Goal: Contribute content: Contribute content

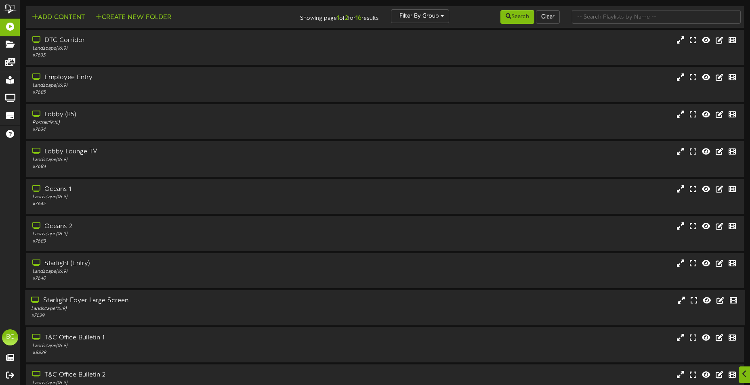
scroll to position [48, 0]
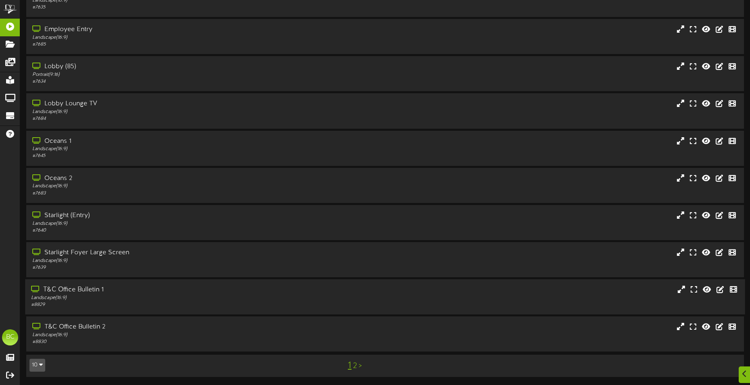
click at [84, 290] on div "T&C Office Bulletin 1" at bounding box center [175, 290] width 288 height 9
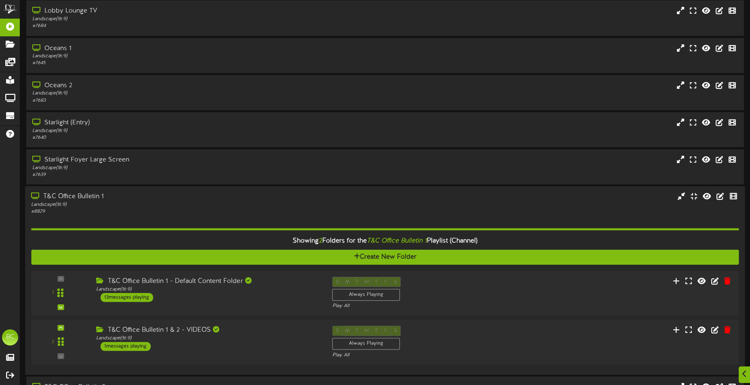
scroll to position [201, 0]
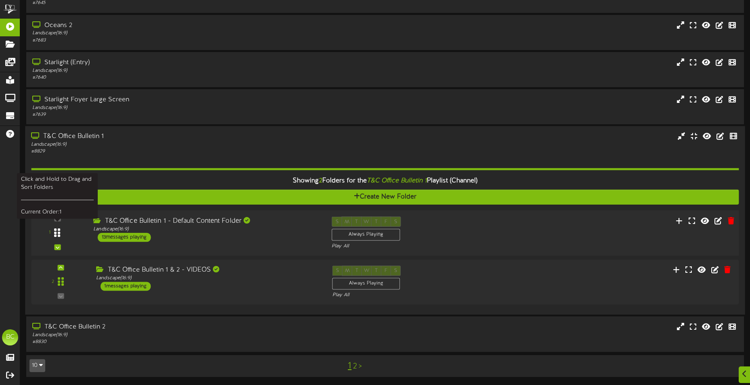
click at [55, 235] on icon at bounding box center [57, 233] width 6 height 10
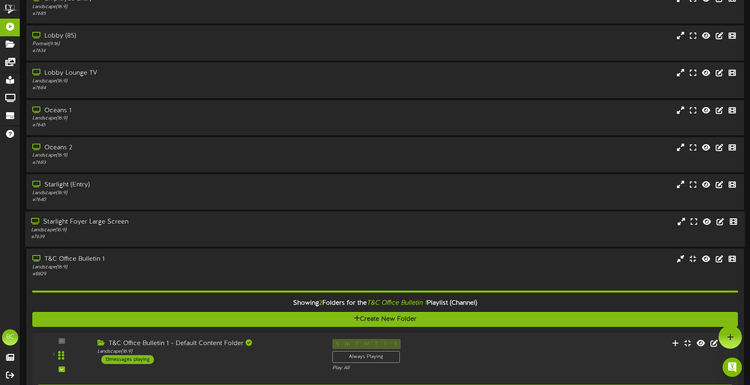
scroll to position [0, 0]
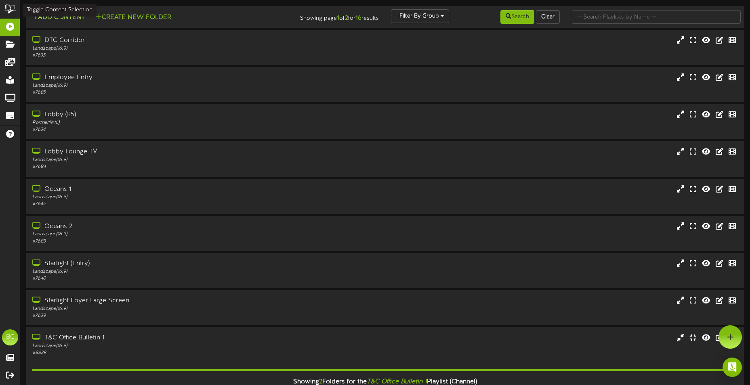
click at [60, 17] on button "Add Content" at bounding box center [58, 18] width 58 height 10
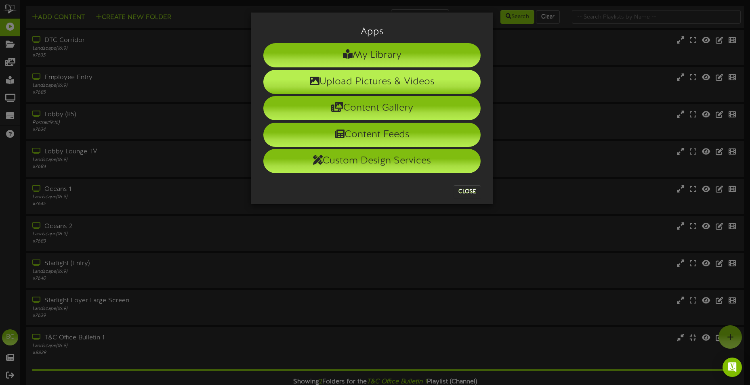
click at [372, 81] on li "Upload Pictures & Videos" at bounding box center [371, 82] width 217 height 24
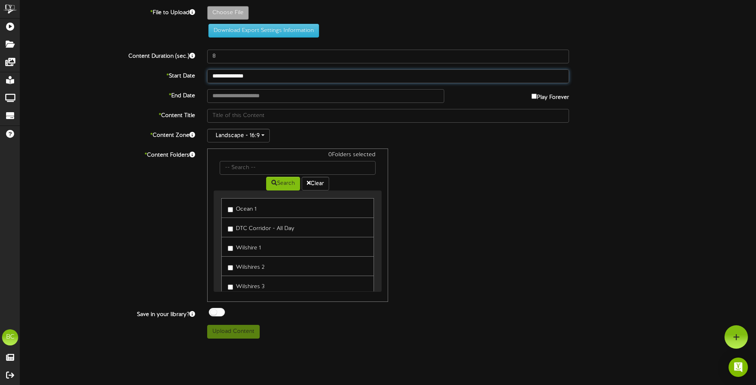
click at [244, 78] on input "**********" at bounding box center [388, 76] width 362 height 14
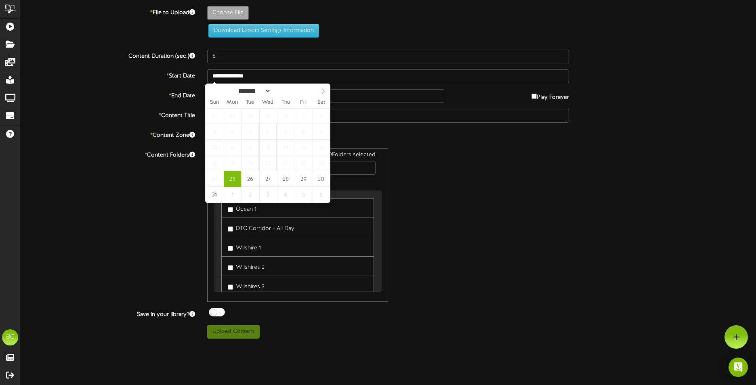
select select "*"
click at [320, 93] on span at bounding box center [323, 91] width 14 height 14
select select "*"
type input "**********"
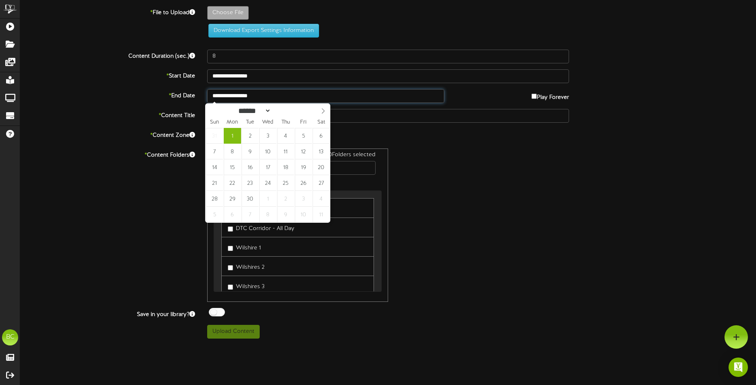
click at [269, 100] on input "**********" at bounding box center [325, 96] width 237 height 14
select select "*"
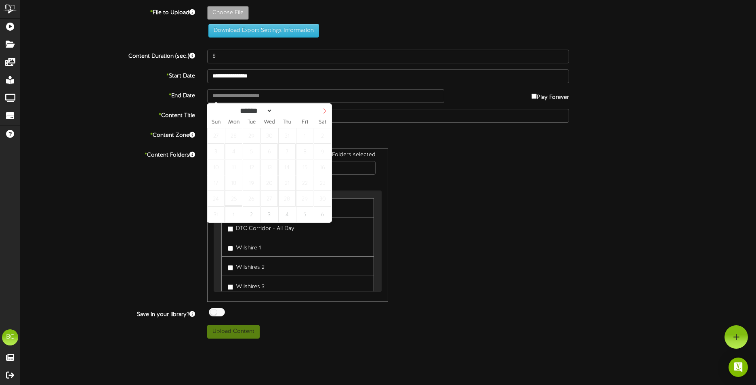
select select "*"
click at [324, 107] on span at bounding box center [325, 111] width 14 height 14
type input "**********"
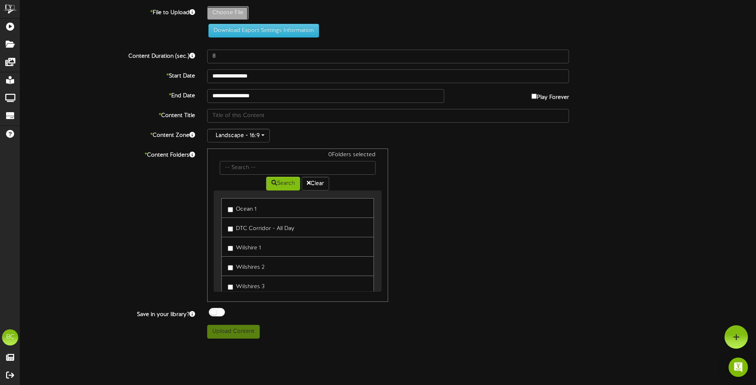
type input "**********"
type input "September20251out2"
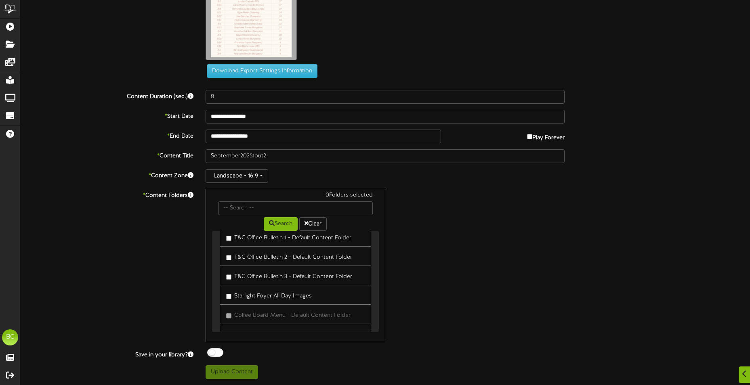
scroll to position [282, 0]
click at [246, 278] on label "T&C Office Bulletin 1 - Default Content Folder" at bounding box center [288, 277] width 125 height 11
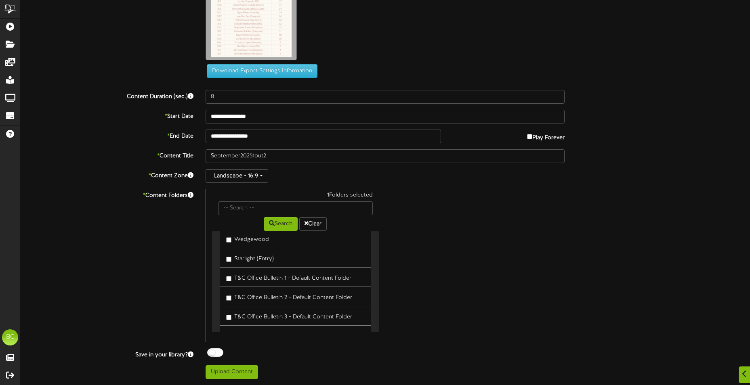
click at [251, 295] on label "T&C Office Bulletin 2 - Default Content Folder" at bounding box center [289, 296] width 126 height 11
click at [250, 370] on button "Upload Content" at bounding box center [232, 373] width 53 height 14
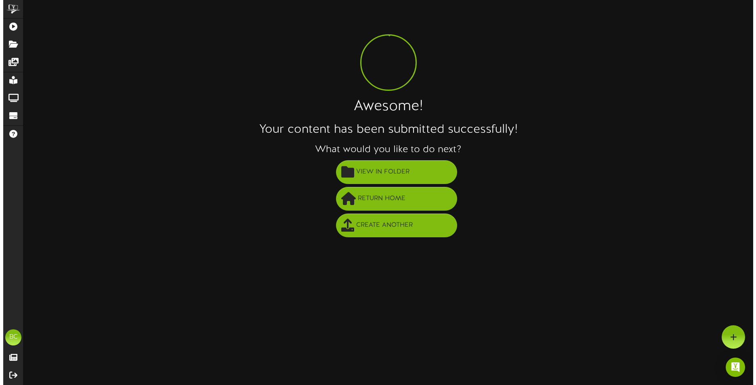
scroll to position [0, 0]
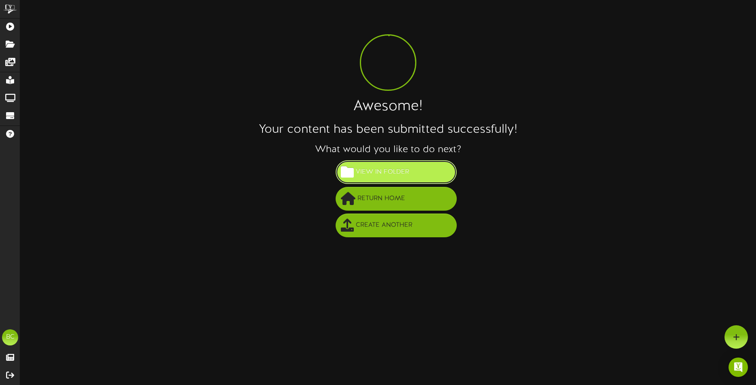
click at [381, 181] on button "View in Folder" at bounding box center [396, 172] width 121 height 24
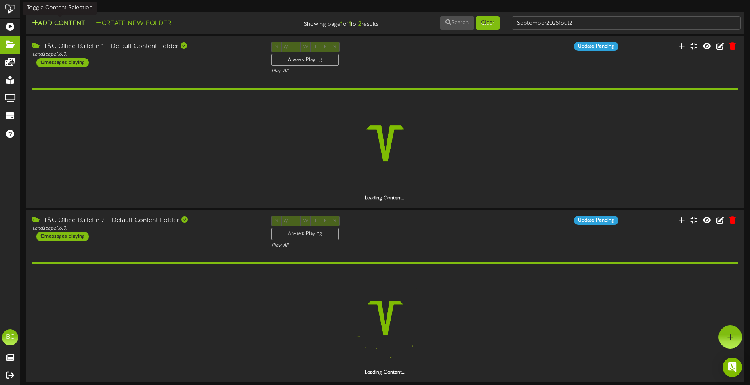
click at [50, 19] on button "Add Content" at bounding box center [58, 24] width 58 height 10
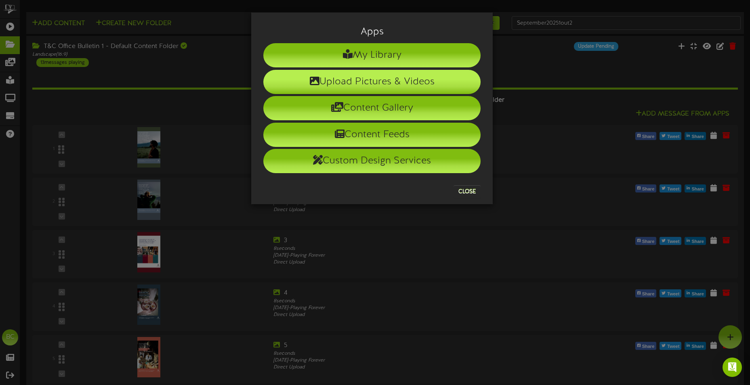
click at [360, 82] on li "Upload Pictures & Videos" at bounding box center [371, 82] width 217 height 24
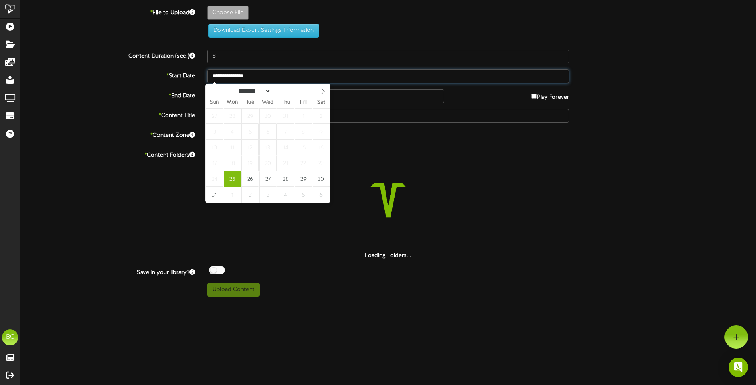
click at [237, 82] on body "ChannelValet Playlists Folders Messages My Library Groups Devices Help BC Brian…" at bounding box center [378, 151] width 756 height 303
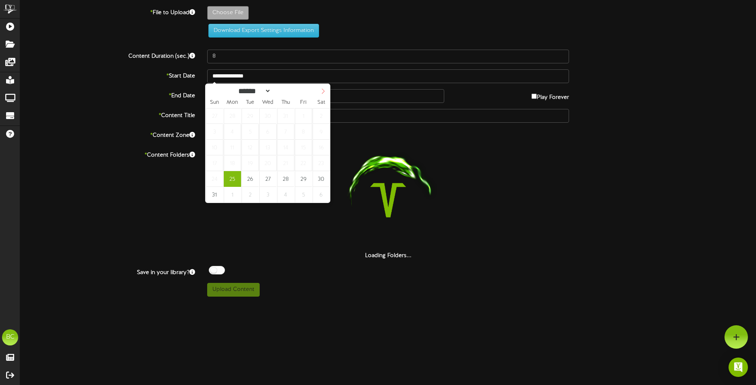
select select "*"
click at [323, 93] on icon at bounding box center [323, 91] width 6 height 6
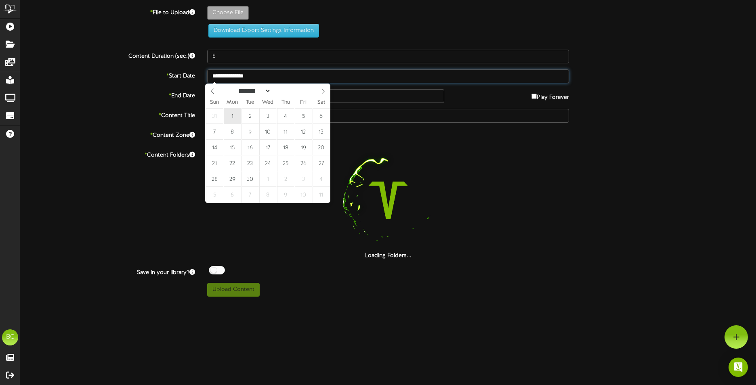
select select "*"
type input "**********"
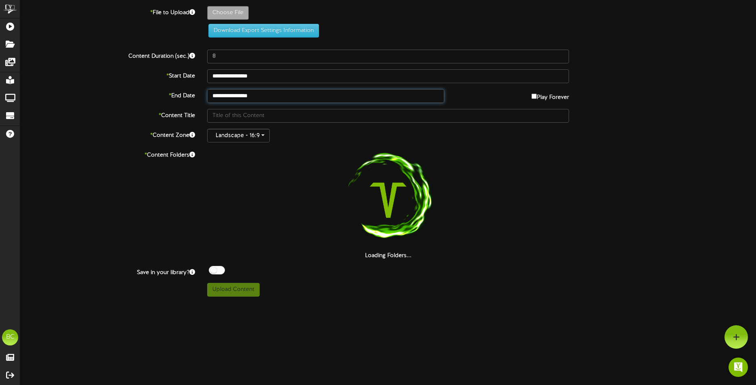
click at [247, 93] on input "**********" at bounding box center [325, 96] width 237 height 14
select select "*"
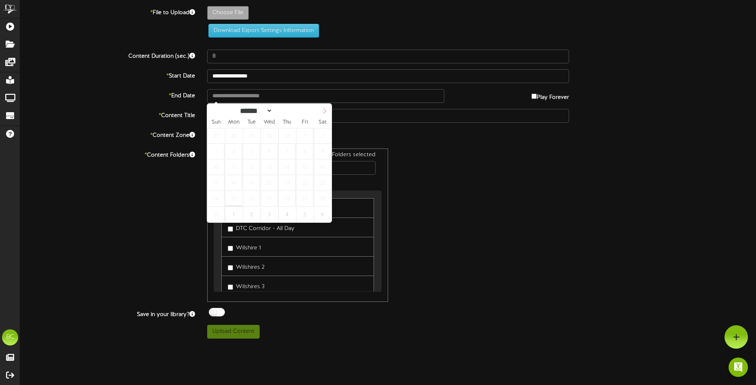
select select "*"
click at [327, 113] on icon at bounding box center [325, 111] width 6 height 6
type input "**********"
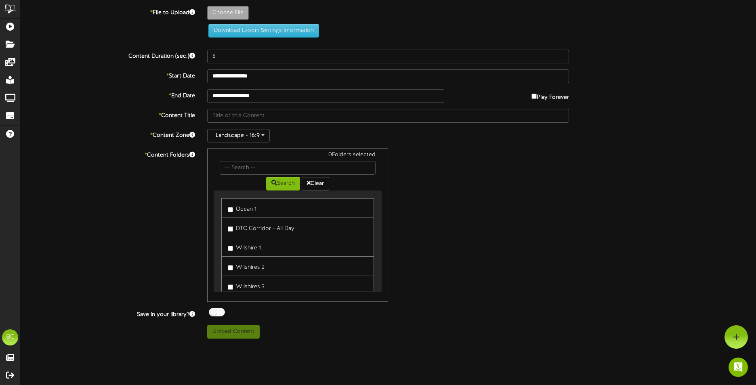
drag, startPoint x: 473, startPoint y: 202, endPoint x: 421, endPoint y: 153, distance: 70.9
click at [471, 202] on div "0 Folders selected Search Clear Ocean 1 DTC Corridor - All Day Wilshire 1 Wilsh…" at bounding box center [388, 226] width 374 height 154
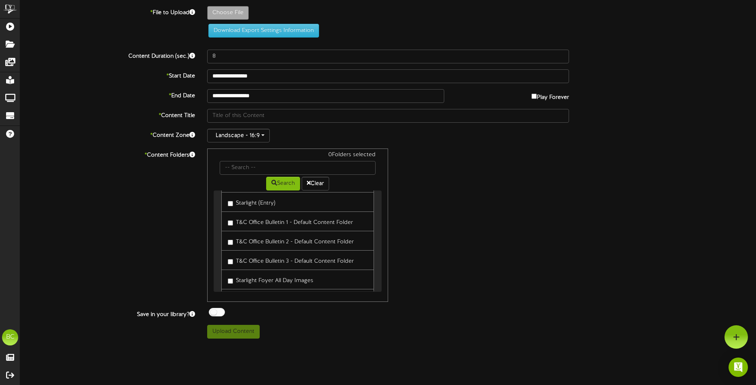
scroll to position [283, 0]
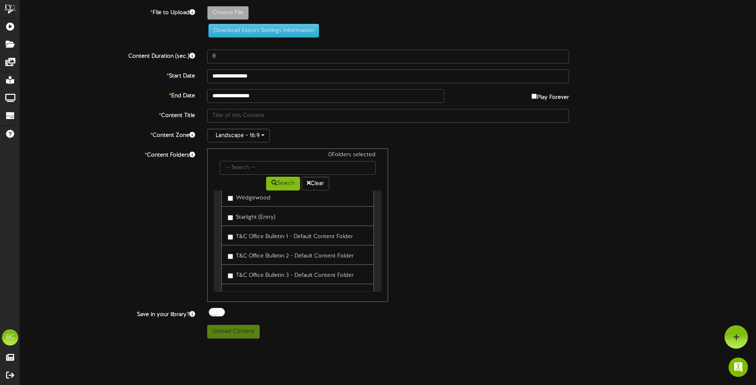
click at [261, 239] on label "T&C Office Bulletin 1 - Default Content Folder" at bounding box center [290, 235] width 125 height 11
click at [266, 257] on label "T&C Office Bulletin 2 - Default Content Folder" at bounding box center [291, 255] width 126 height 11
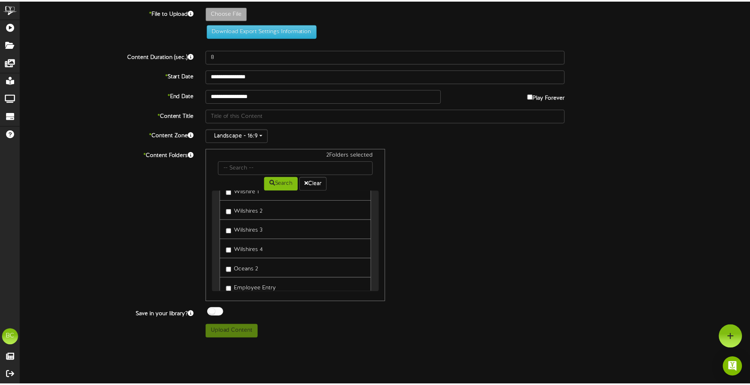
scroll to position [40, 0]
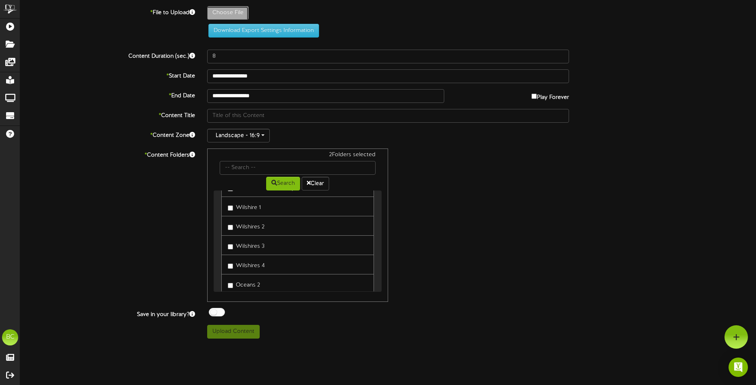
type input "**********"
type input "September20252out2"
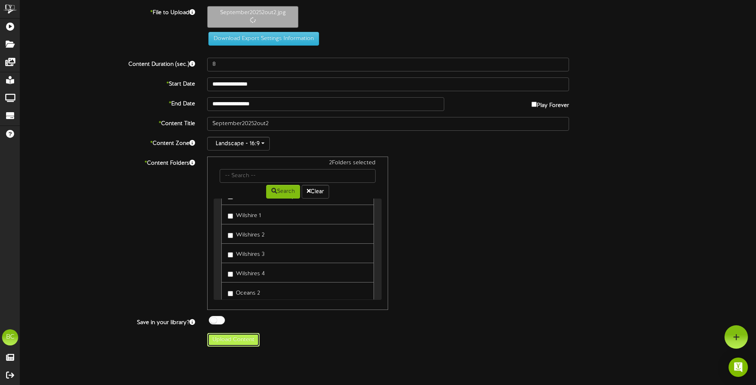
click at [256, 343] on button "Upload Content" at bounding box center [233, 340] width 53 height 14
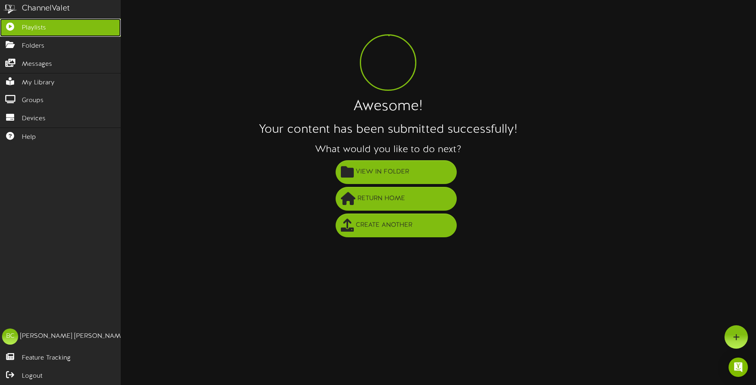
click at [27, 26] on span "Playlists" at bounding box center [34, 27] width 24 height 9
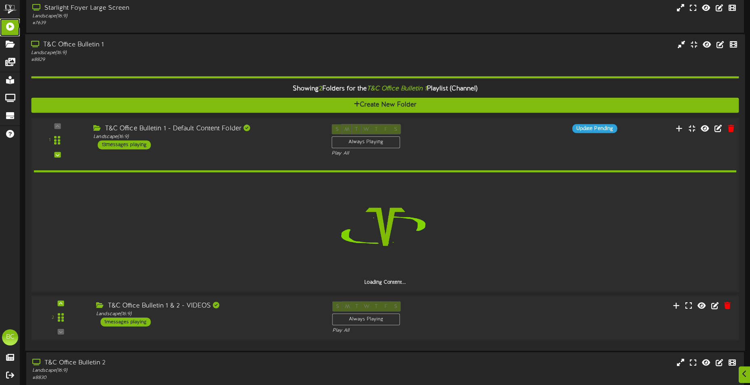
scroll to position [297, 0]
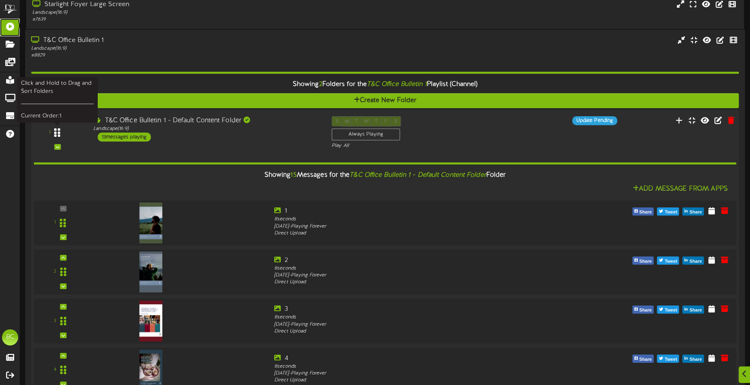
click at [57, 139] on div at bounding box center [57, 132] width 19 height 21
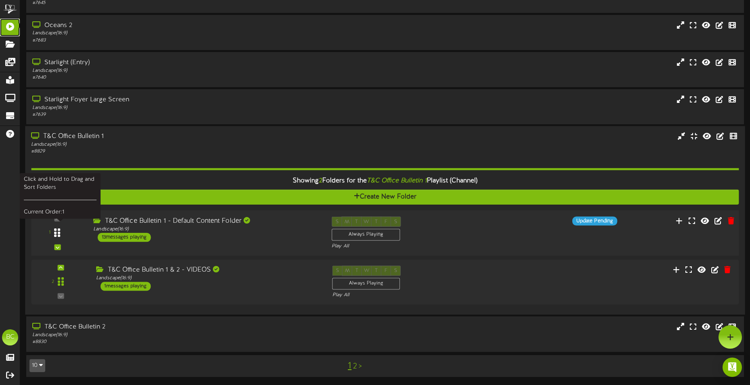
click at [60, 241] on div at bounding box center [57, 233] width 19 height 21
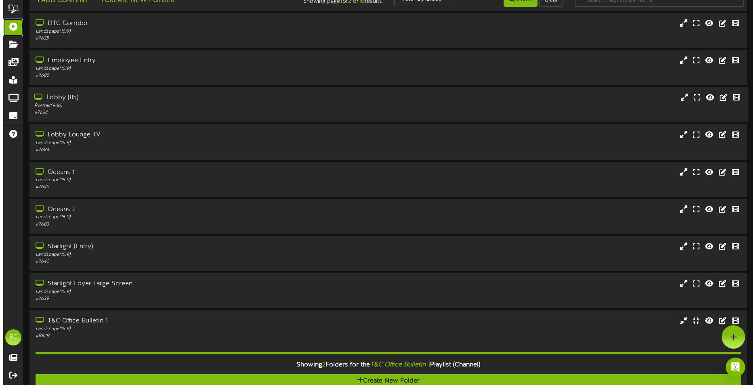
scroll to position [0, 0]
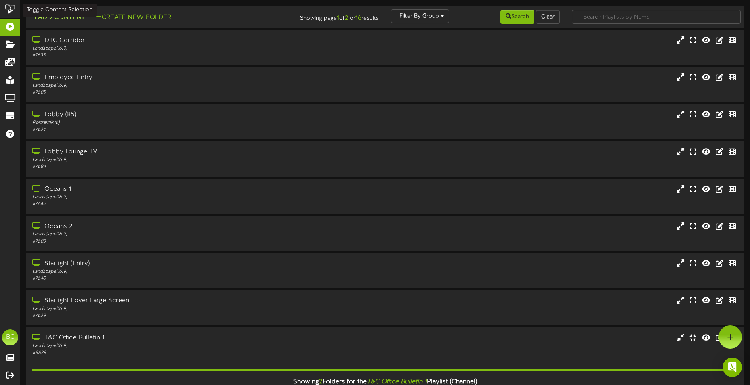
click at [72, 22] on button "Add Content" at bounding box center [58, 18] width 58 height 10
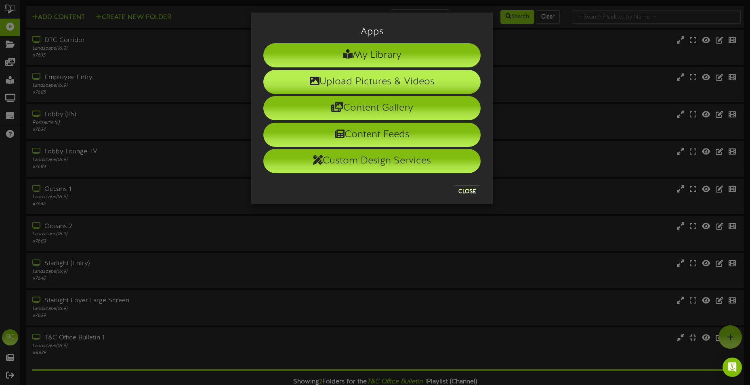
click at [345, 86] on li "Upload Pictures & Videos" at bounding box center [371, 82] width 217 height 24
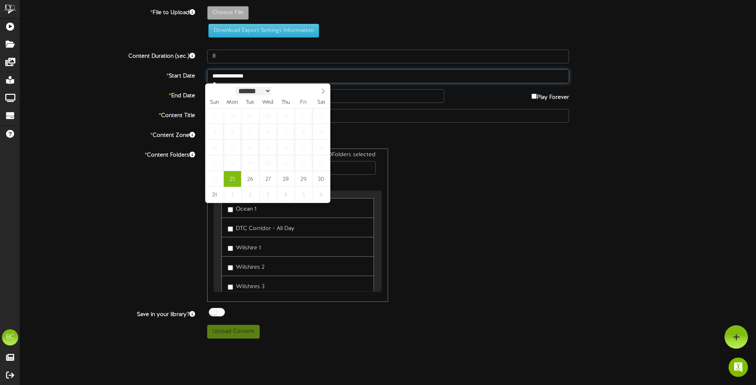
click at [251, 80] on input "**********" at bounding box center [388, 76] width 362 height 14
select select "*"
click at [321, 95] on span at bounding box center [323, 91] width 14 height 14
select select "*"
type input "**********"
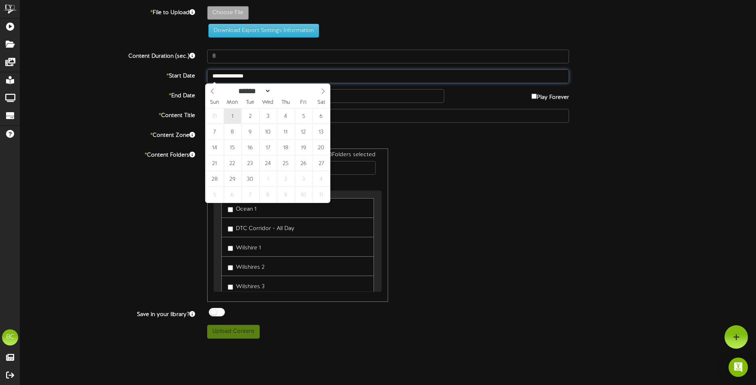
type input "**********"
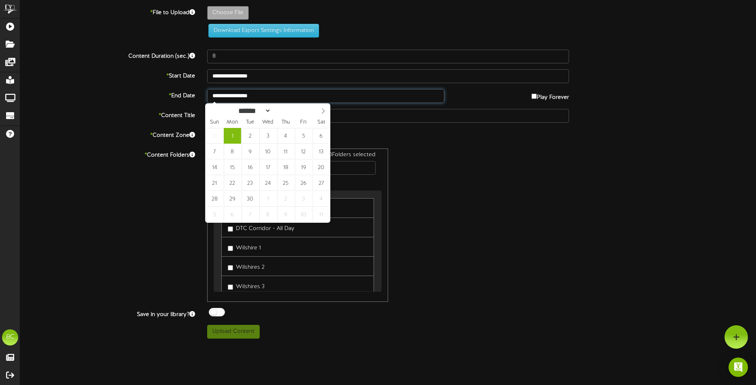
click at [290, 94] on input "**********" at bounding box center [325, 96] width 237 height 14
select select "*"
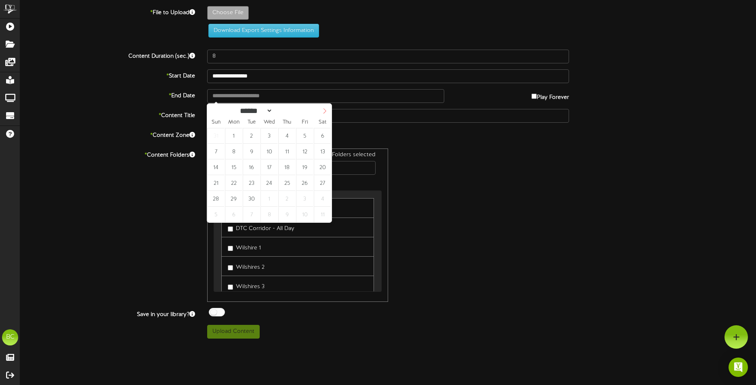
select select "*"
click at [326, 112] on icon at bounding box center [325, 110] width 3 height 5
type input "**********"
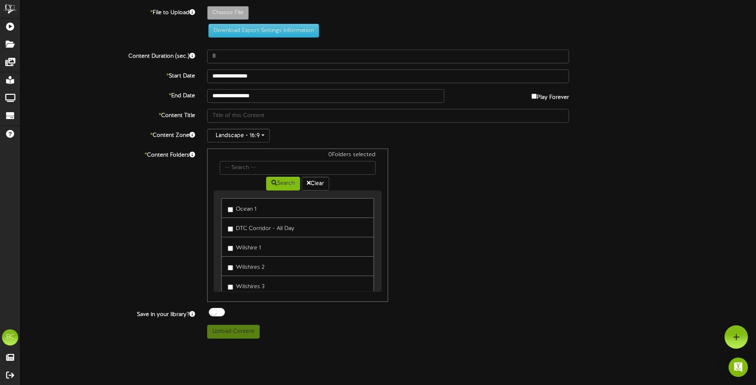
click at [497, 196] on div "0 Folders selected Search Clear Ocean 1 DTC Corridor - All Day Wilshire 1 Wilsh…" at bounding box center [388, 226] width 374 height 154
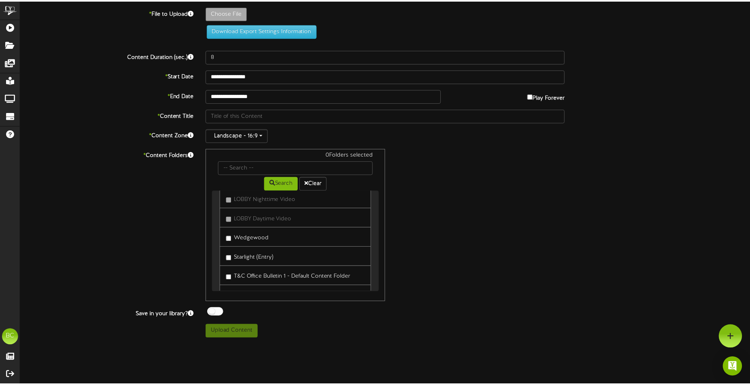
scroll to position [283, 0]
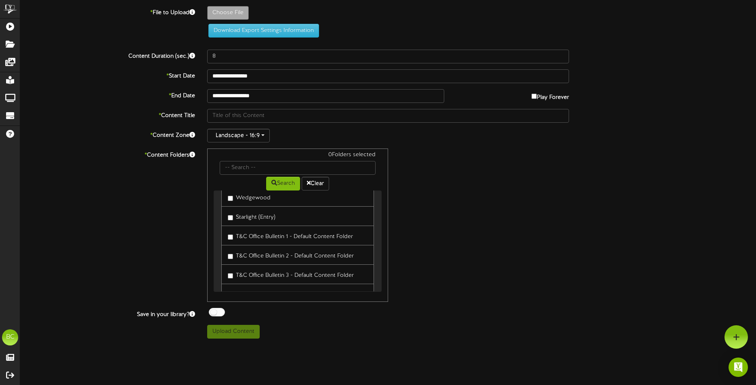
click at [265, 236] on label "T&C Office Bulletin 1 - Default Content Folder" at bounding box center [290, 235] width 125 height 11
click at [269, 252] on label "T&C Office Bulletin 2 - Default Content Folder" at bounding box center [291, 255] width 126 height 11
click at [450, 238] on div "2 Folders selected Search Clear Ocean 1 DTC Corridor - All Day Wilshire 1 Wilsh…" at bounding box center [388, 226] width 374 height 154
type input "**********"
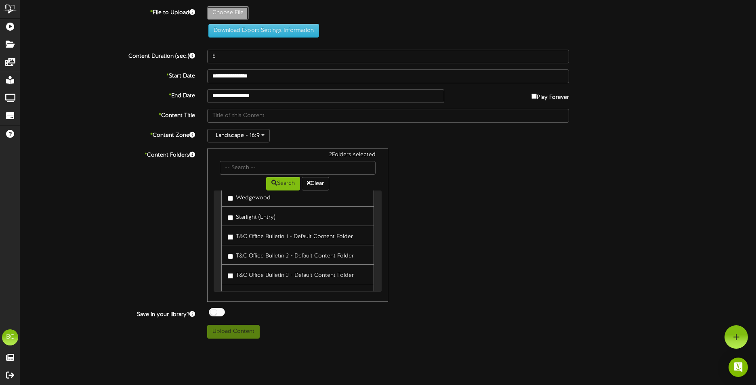
type input "092025"
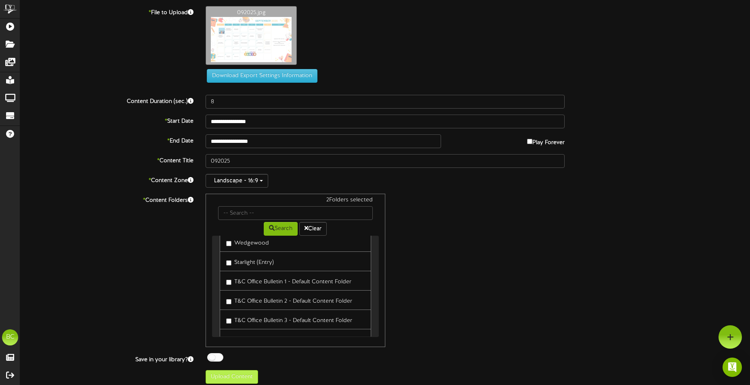
drag, startPoint x: 256, startPoint y: 385, endPoint x: 251, endPoint y: 384, distance: 5.0
click at [251, 384] on div "ChannelValet Playlists Folders Messages My Library Groups Devices Help BC Brian…" at bounding box center [375, 195] width 750 height 390
click at [251, 384] on button "Upload Content" at bounding box center [232, 377] width 53 height 14
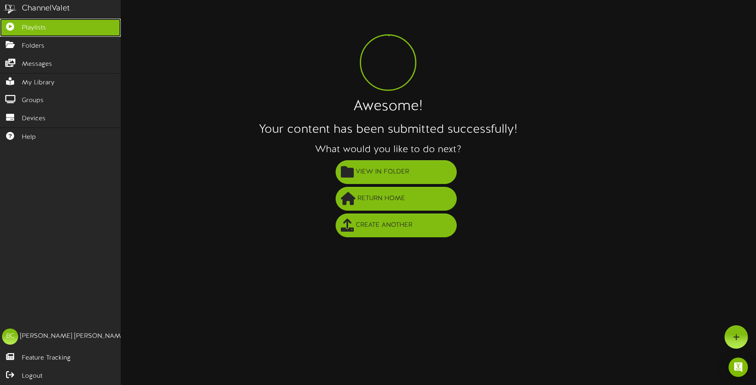
click at [41, 34] on link "Playlists" at bounding box center [60, 28] width 121 height 18
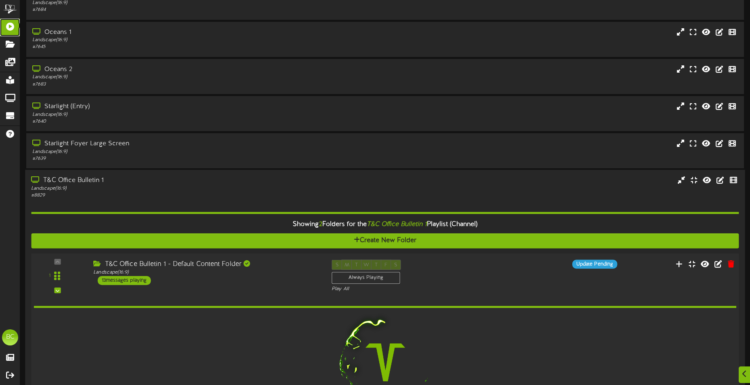
scroll to position [216, 0]
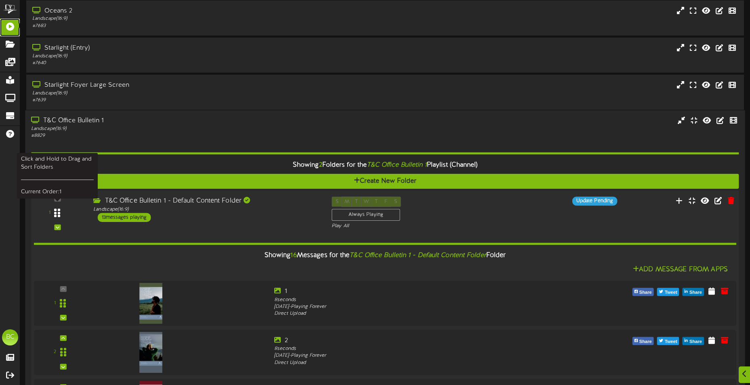
click at [57, 212] on icon at bounding box center [57, 213] width 6 height 10
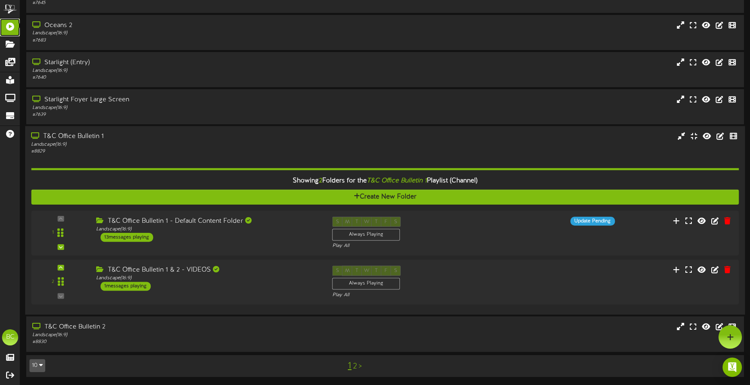
scroll to position [201, 0]
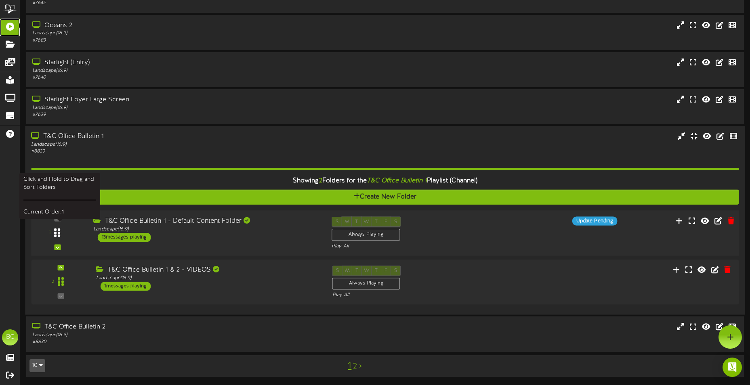
click at [60, 235] on icon at bounding box center [57, 233] width 6 height 10
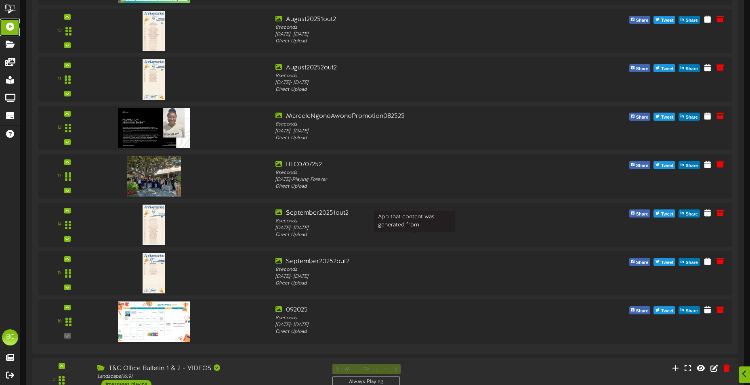
scroll to position [943, 0]
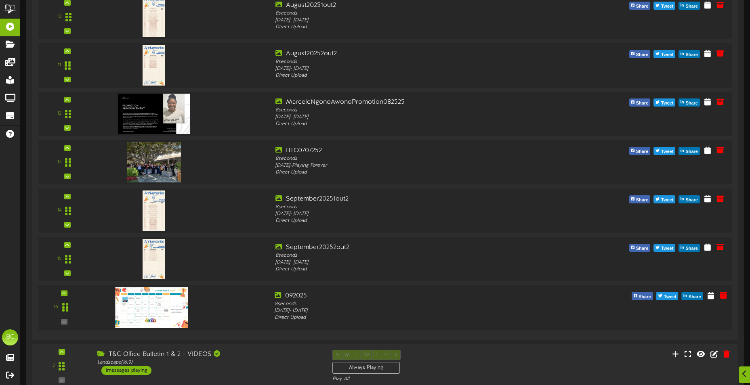
click at [147, 318] on img at bounding box center [152, 307] width 73 height 41
click at [62, 295] on icon at bounding box center [64, 293] width 4 height 4
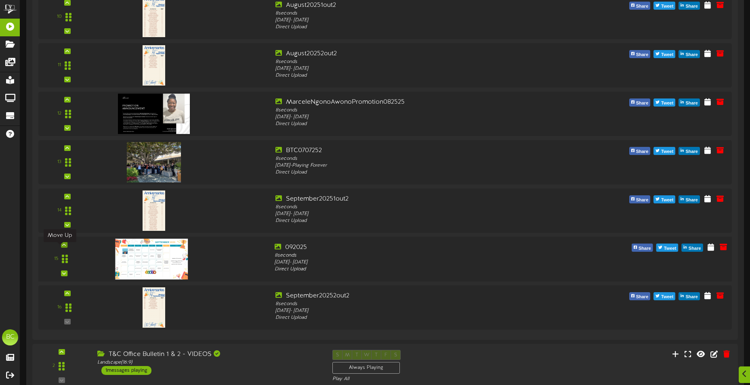
click at [63, 248] on div at bounding box center [64, 245] width 6 height 6
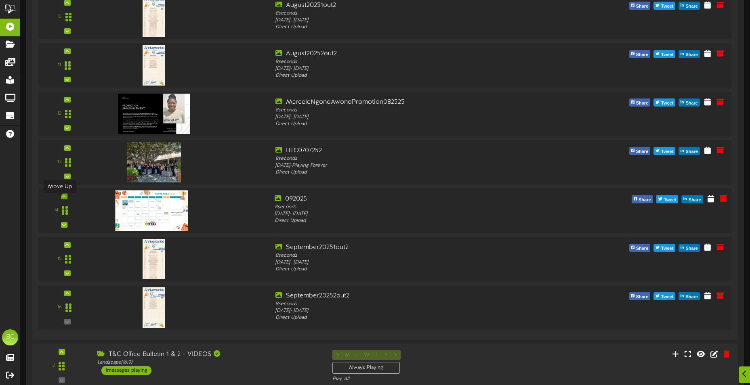
click at [62, 198] on icon at bounding box center [64, 196] width 4 height 4
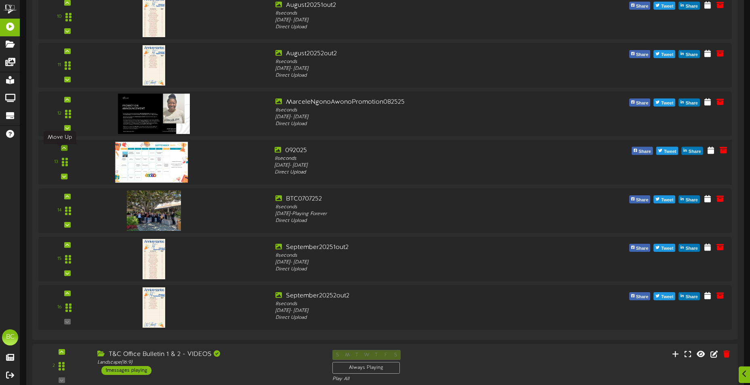
click at [62, 150] on icon at bounding box center [64, 148] width 4 height 4
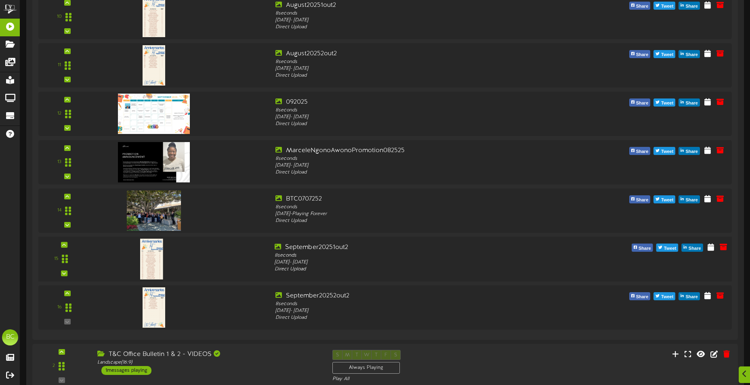
click at [65, 247] on div "15" at bounding box center [64, 259] width 46 height 33
click at [62, 247] on icon at bounding box center [64, 245] width 4 height 4
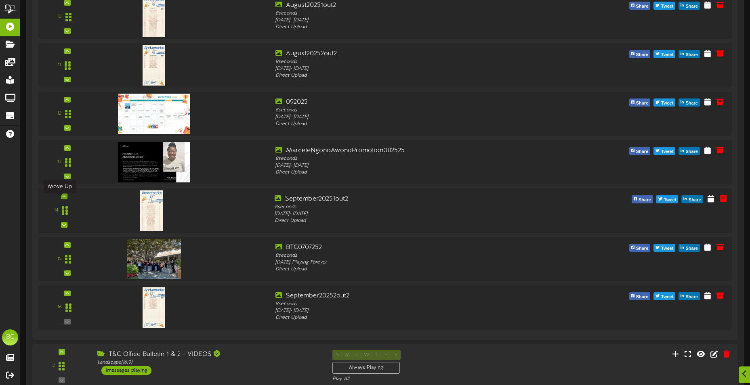
click at [62, 198] on icon at bounding box center [64, 196] width 4 height 4
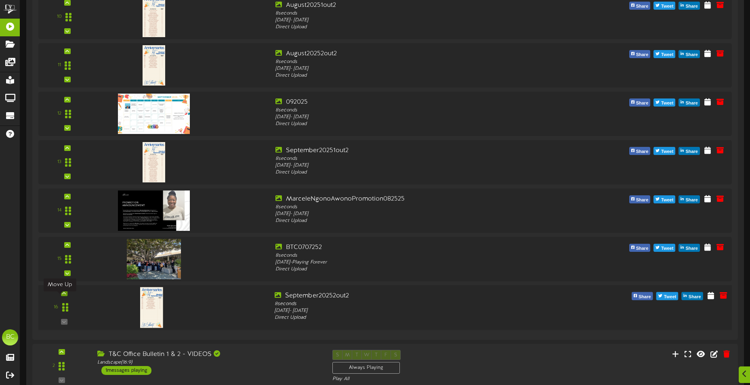
click at [62, 295] on icon at bounding box center [64, 293] width 4 height 4
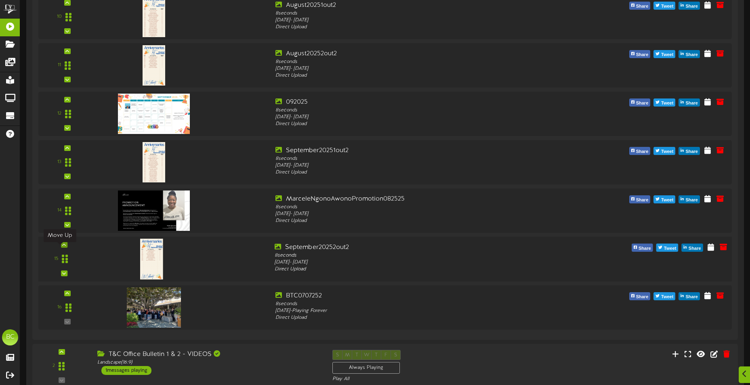
click at [63, 248] on div at bounding box center [64, 245] width 6 height 6
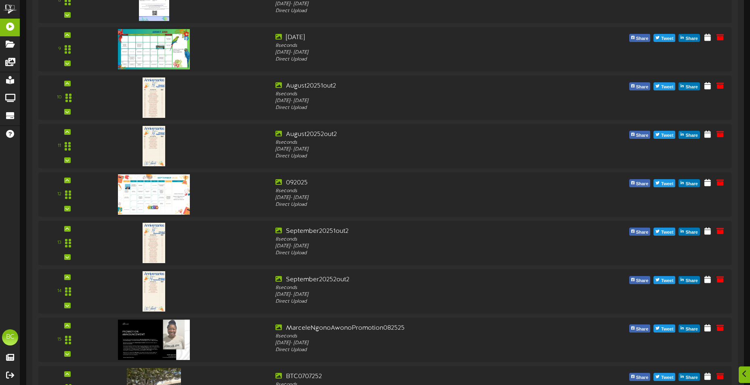
scroll to position [1027, 0]
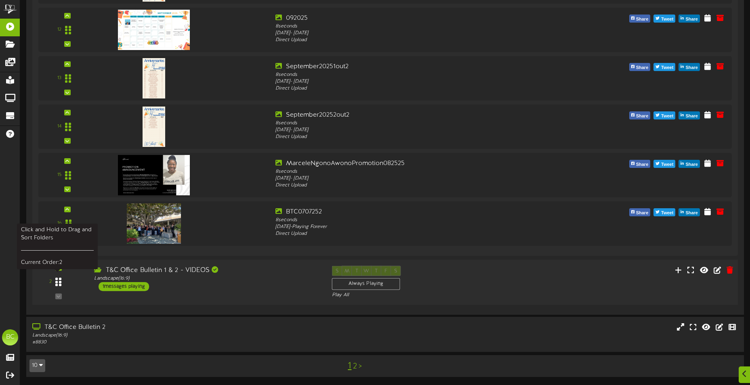
click at [61, 280] on div at bounding box center [58, 282] width 18 height 21
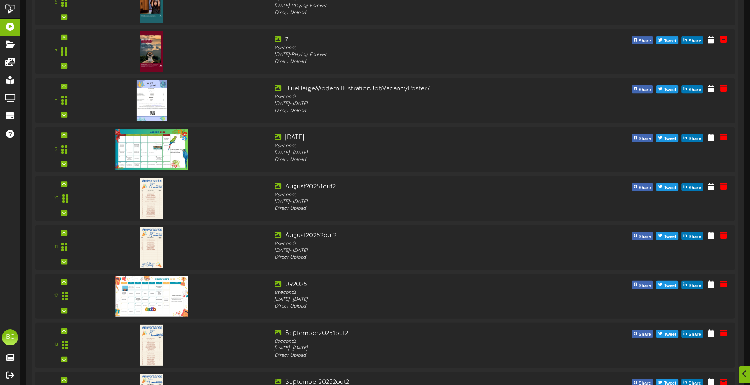
scroll to position [1126, 0]
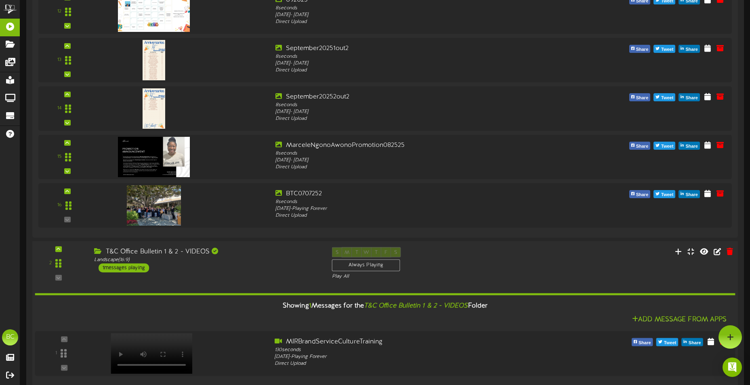
click at [492, 244] on div "2 (" at bounding box center [385, 313] width 713 height 145
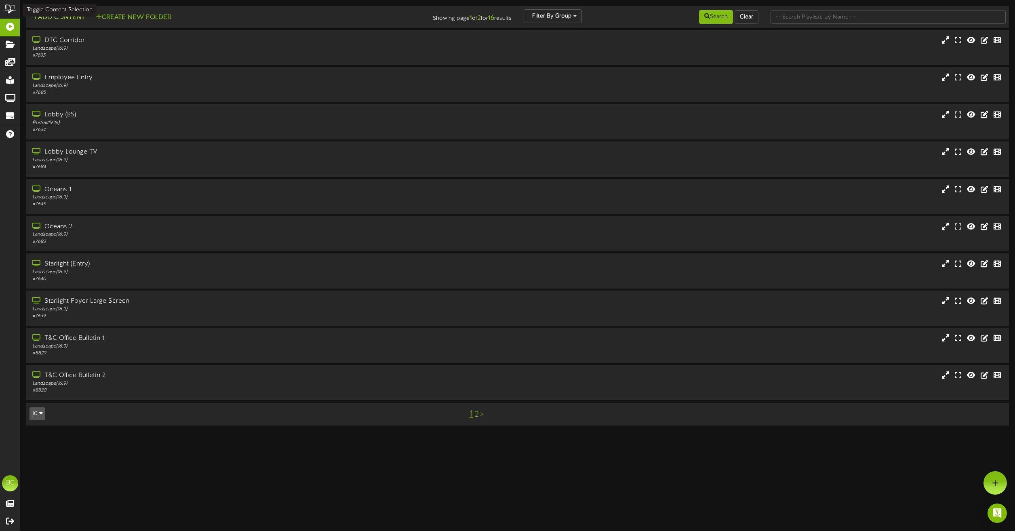
click at [63, 17] on button "Add Content" at bounding box center [58, 18] width 58 height 10
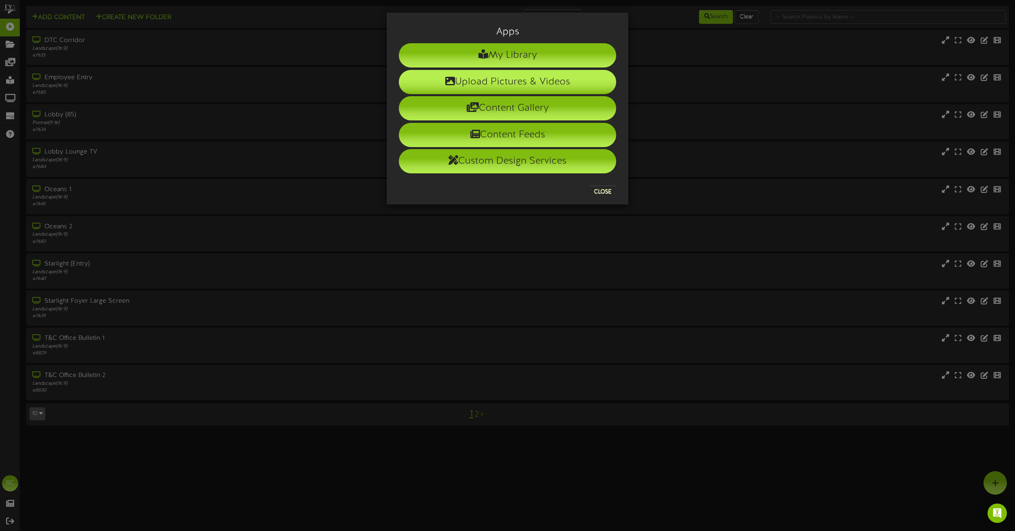
click at [467, 87] on li "Upload Pictures & Videos" at bounding box center [507, 82] width 217 height 24
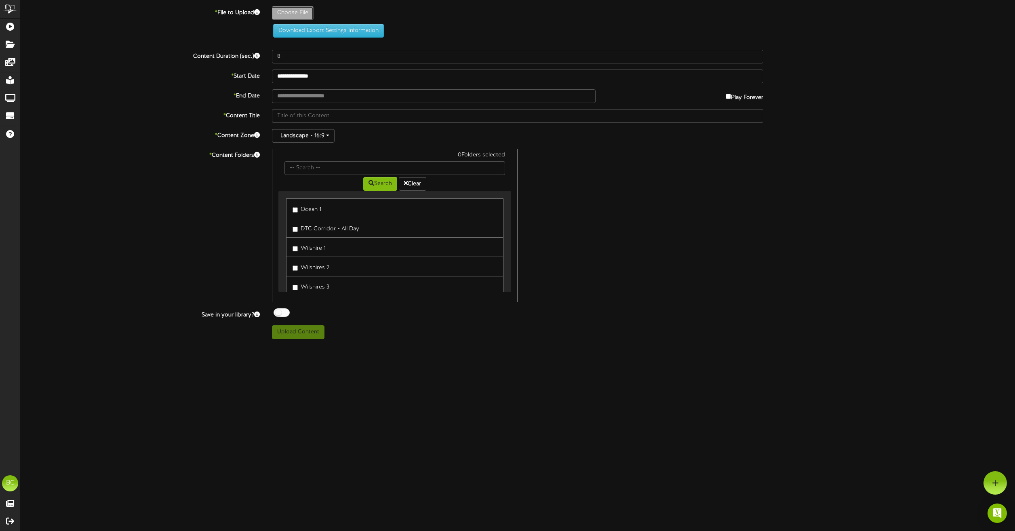
type input "**********"
type input "Townhall082025"
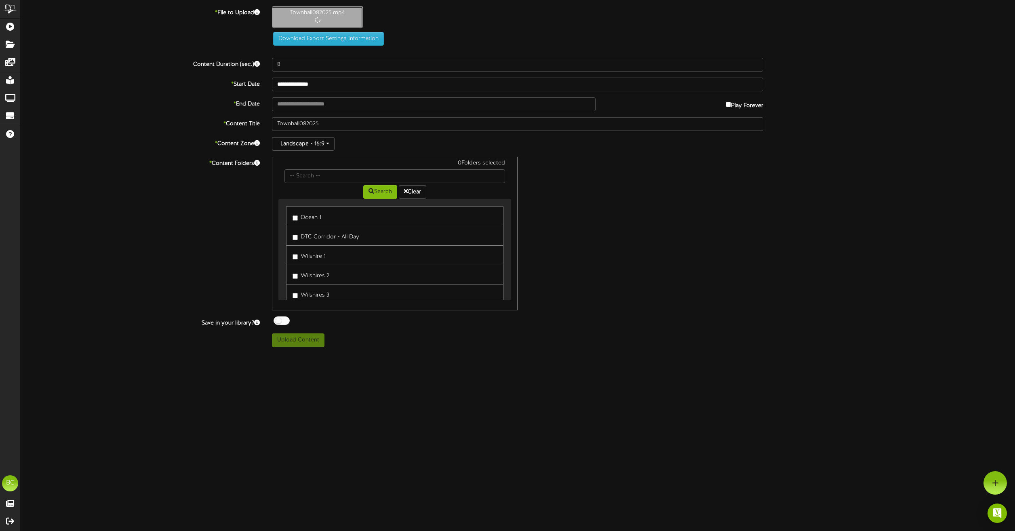
type input "5"
type input "**********"
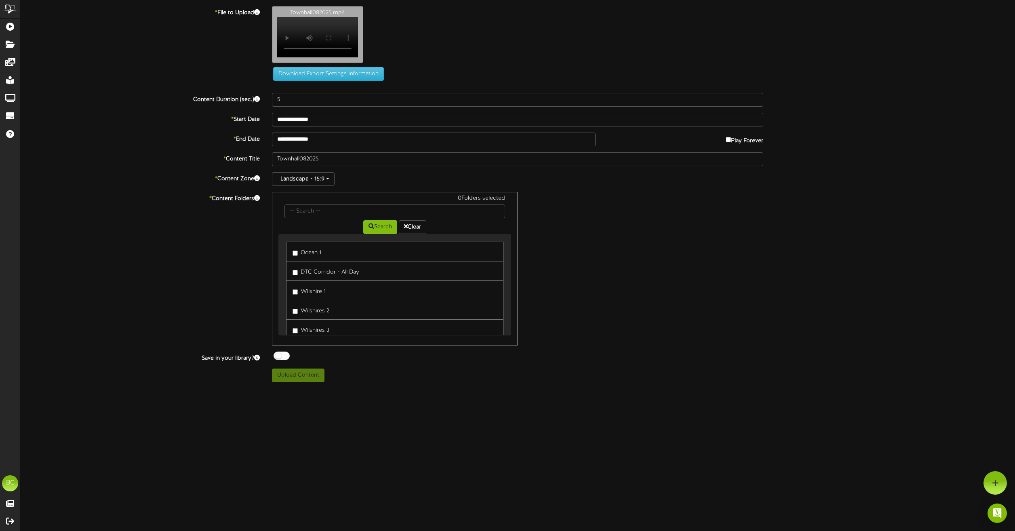
click at [398, 34] on div "Townhall082025.mp4 Your browser does not support HTML5 video." at bounding box center [643, 36] width 755 height 61
click at [371, 23] on div "Townhall082025.mp4 Your browser does not support HTML5 video." at bounding box center [643, 36] width 755 height 61
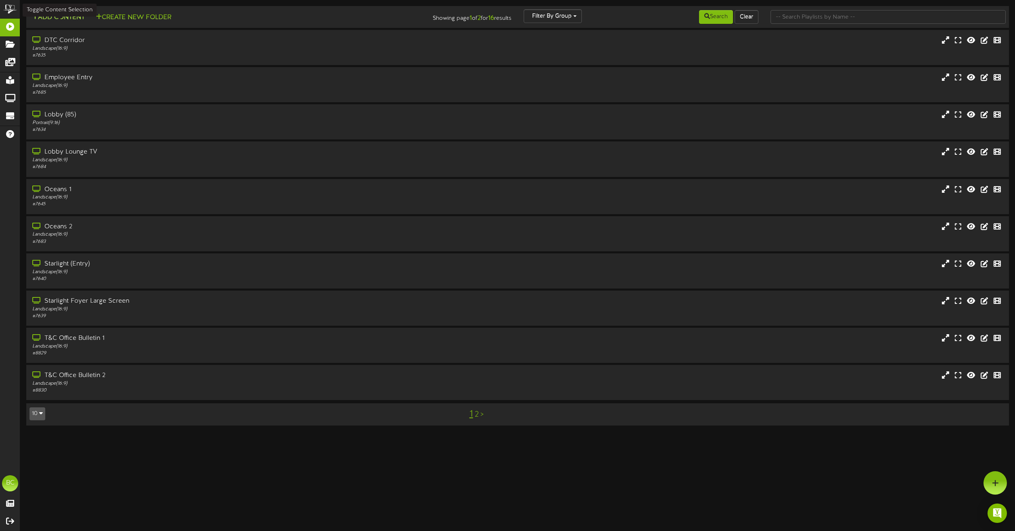
click at [58, 15] on button "Add Content" at bounding box center [58, 18] width 58 height 10
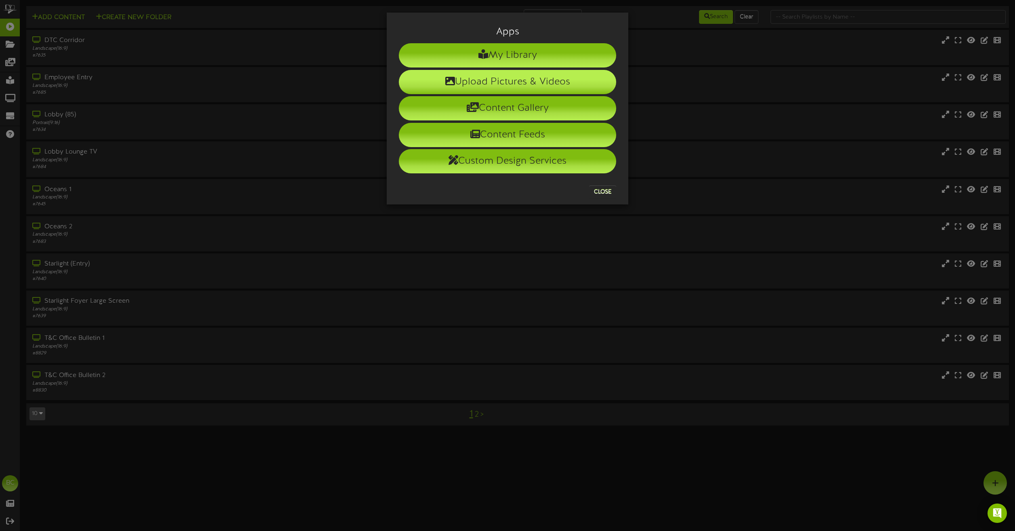
click at [453, 84] on icon at bounding box center [450, 81] width 10 height 10
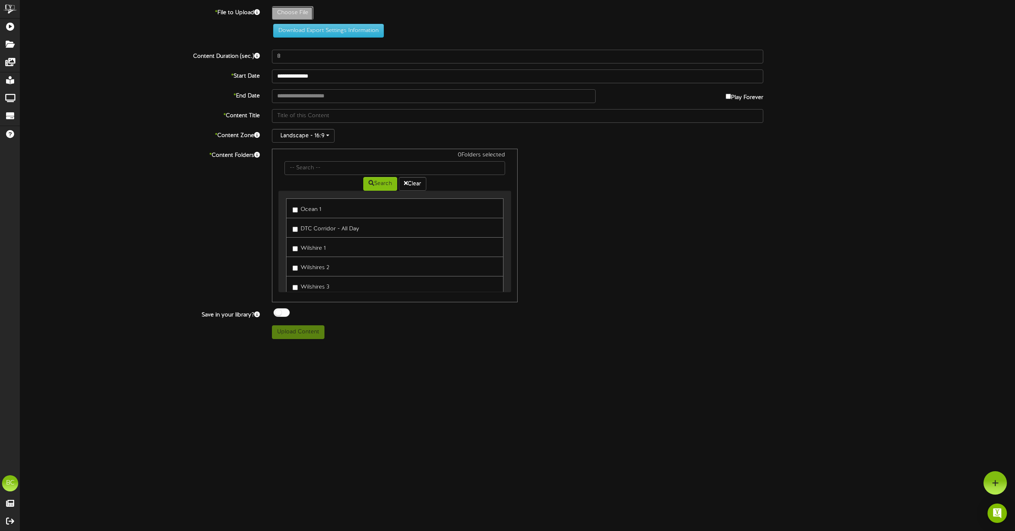
type input "**********"
type input "CopyofTownHall_WeAreMiramar_August2025"
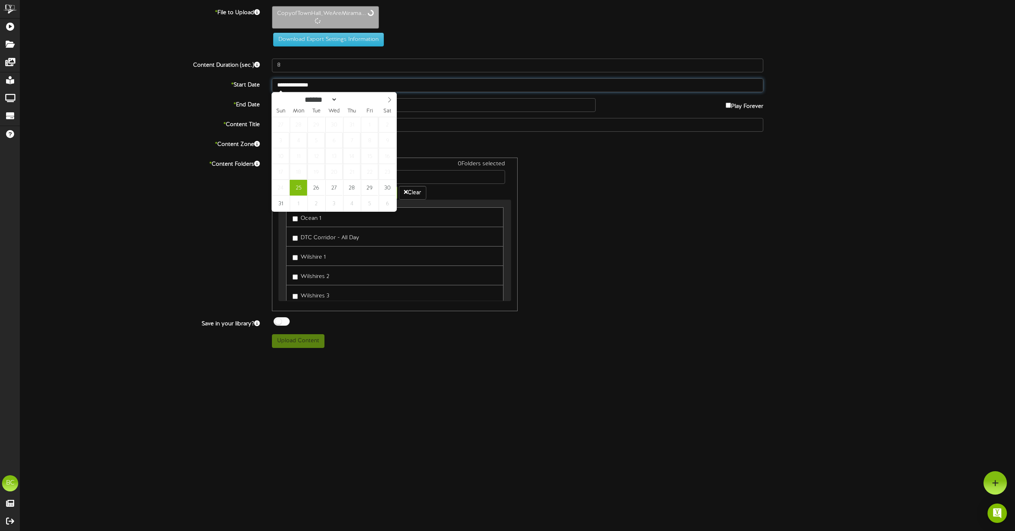
click at [312, 85] on input "**********" at bounding box center [517, 85] width 491 height 14
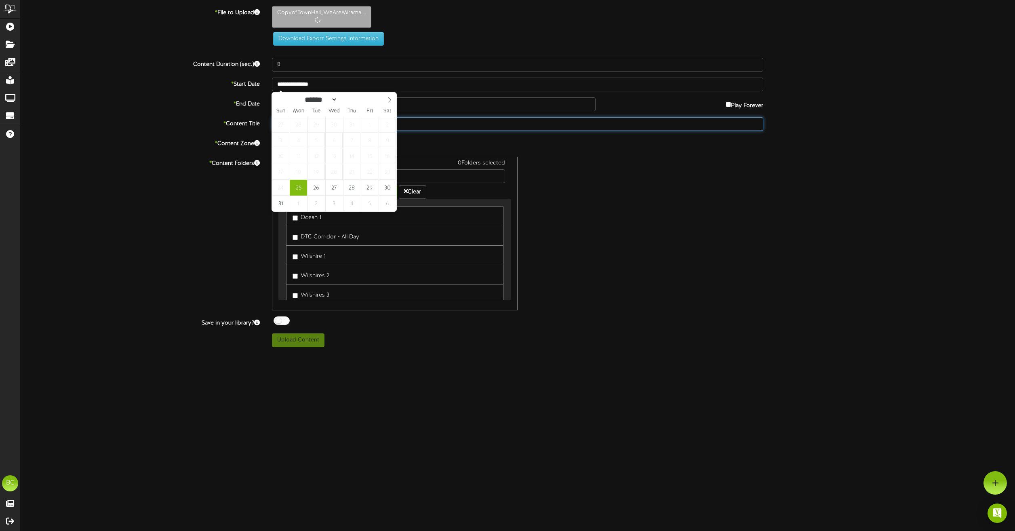
click at [535, 128] on input "CopyofTownHall_WeAreMiramar_August2025" at bounding box center [517, 124] width 491 height 14
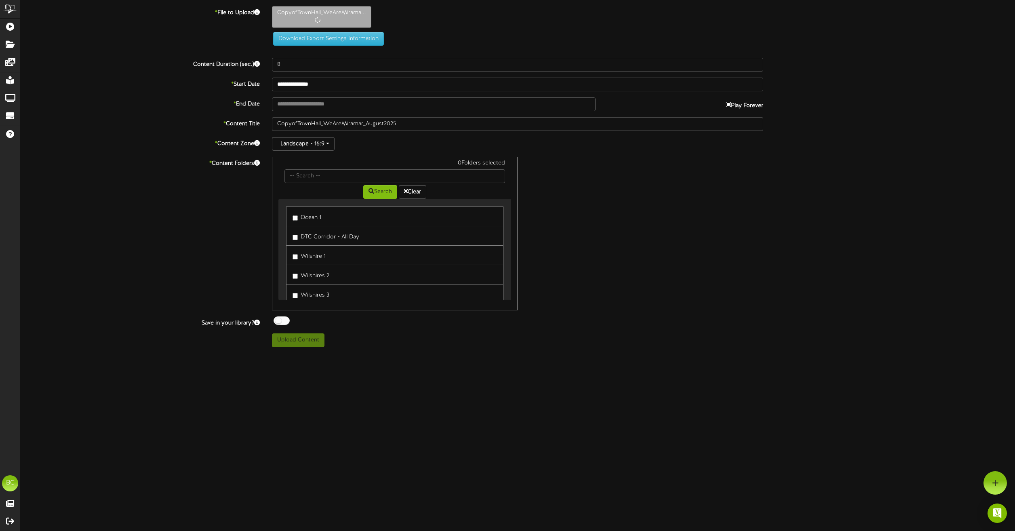
type input "**********"
click at [433, 101] on input "**********" at bounding box center [434, 104] width 324 height 14
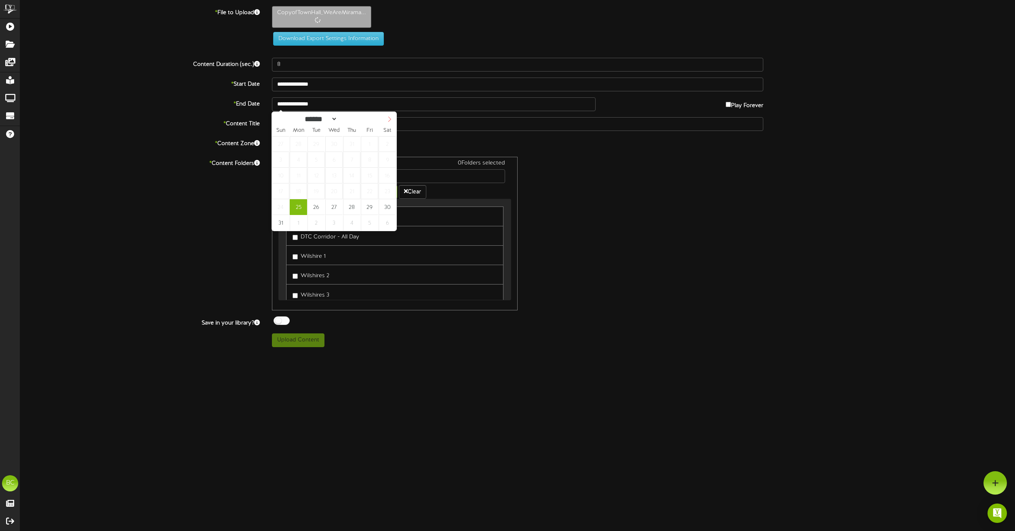
select select "*"
click at [390, 117] on icon at bounding box center [390, 119] width 6 height 6
type input "50"
type input "**********"
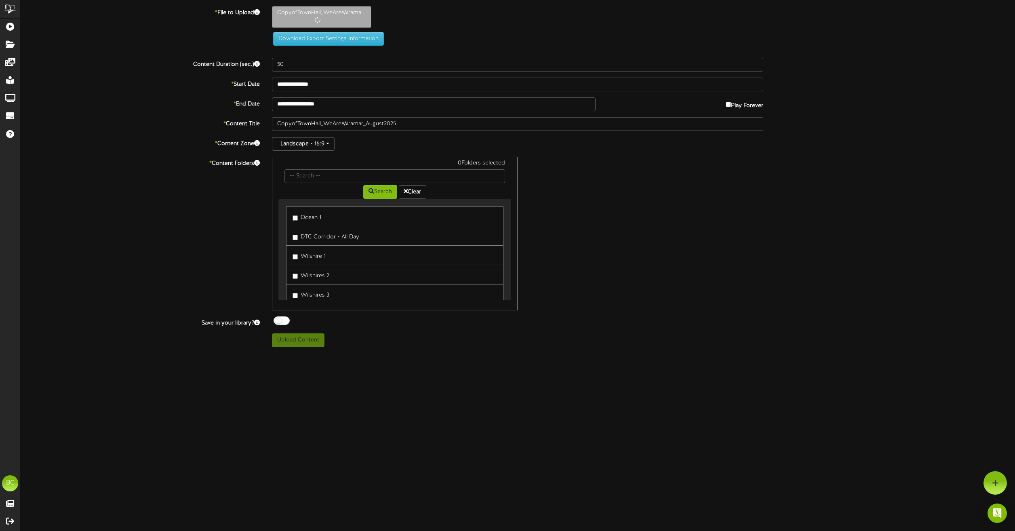
click at [567, 208] on div "* Content Folders 0 Folders selected Search Clear Ocean 1 DTC Corridor - All Da…" at bounding box center [517, 234] width 1007 height 154
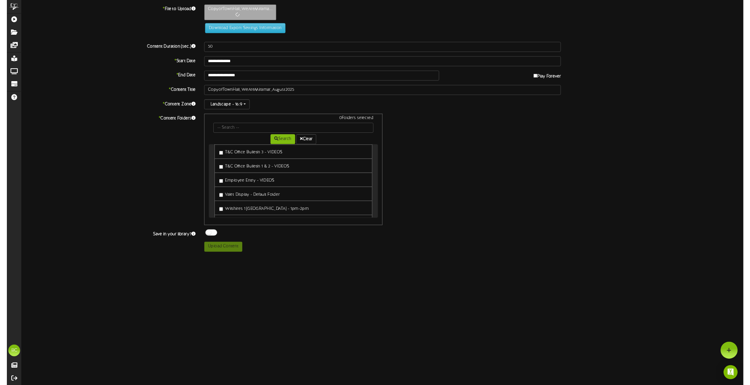
scroll to position [443, 0]
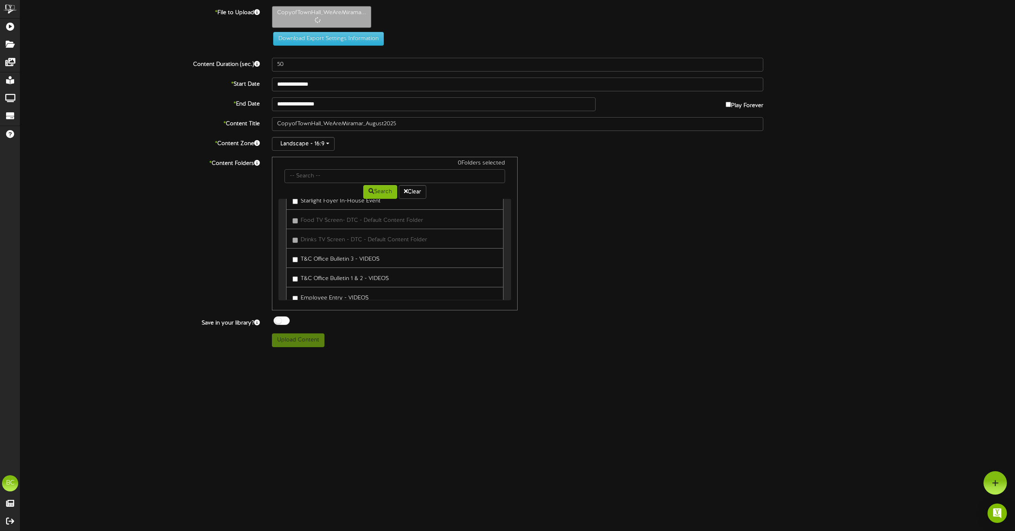
click at [372, 278] on label "T&C Office Bulletin 1 & 2 - VIDEOS" at bounding box center [340, 277] width 96 height 11
click at [324, 321] on div "Upload Content" at bounding box center [517, 340] width 503 height 14
click at [317, 321] on button "Upload Content" at bounding box center [298, 340] width 53 height 14
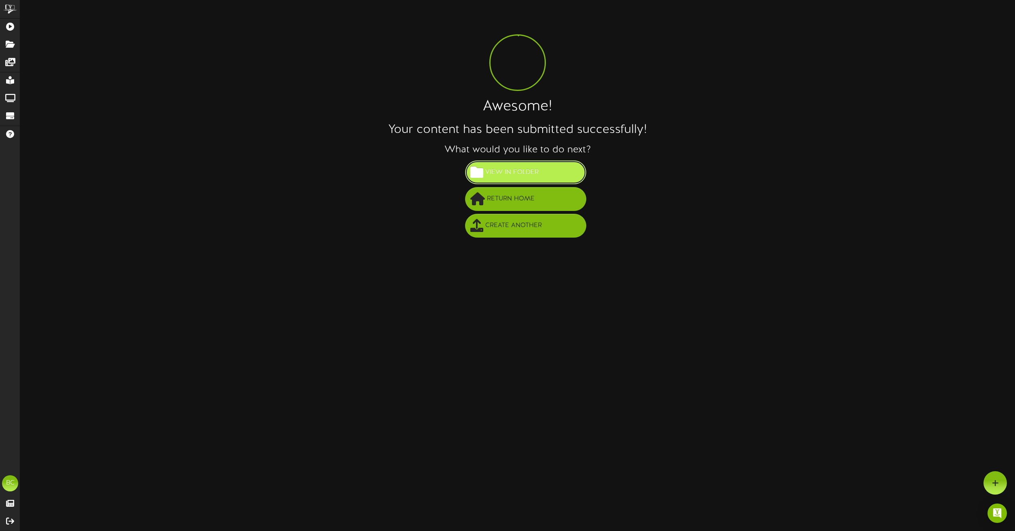
click at [527, 161] on button "View in Folder" at bounding box center [525, 172] width 121 height 24
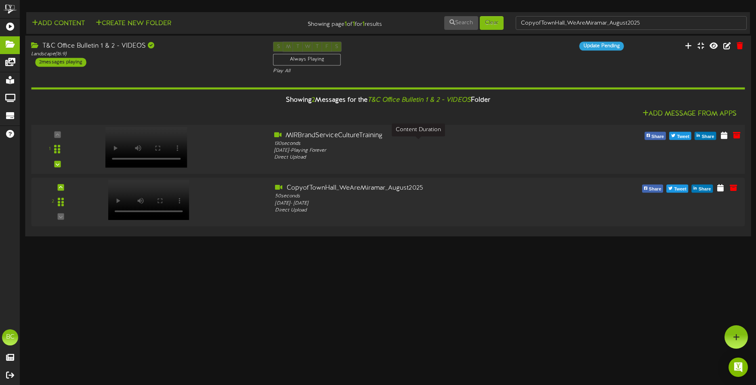
click at [350, 141] on div "130 seconds" at bounding box center [418, 144] width 288 height 7
click at [139, 181] on video at bounding box center [146, 200] width 82 height 41
click at [38, 46] on icon at bounding box center [35, 45] width 9 height 6
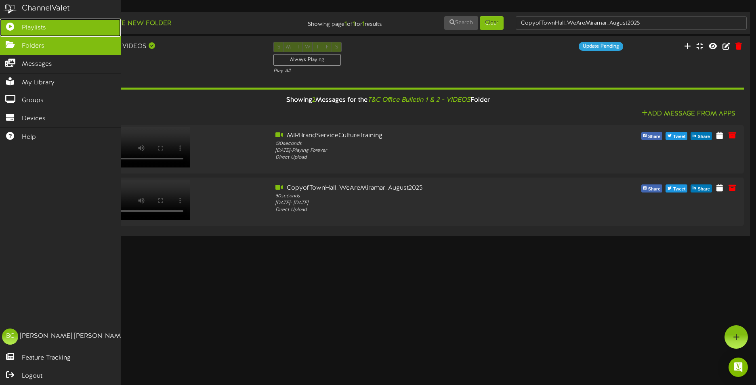
click at [36, 25] on span "Playlists" at bounding box center [34, 27] width 24 height 9
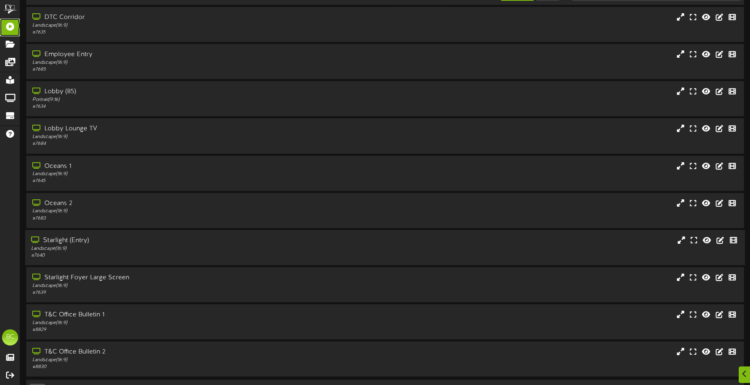
scroll to position [48, 0]
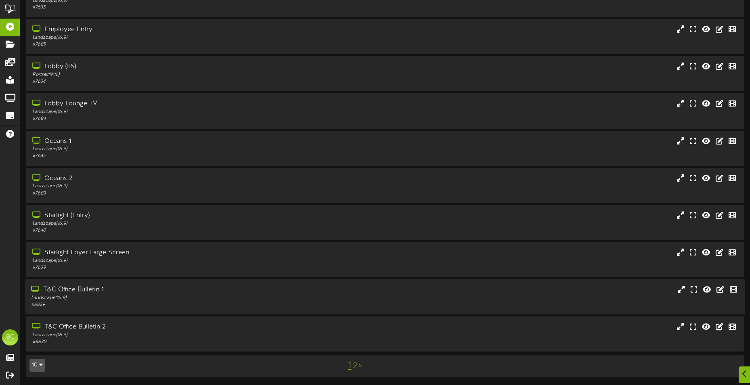
click at [114, 291] on div "T&C Office Bulletin 1" at bounding box center [175, 290] width 288 height 9
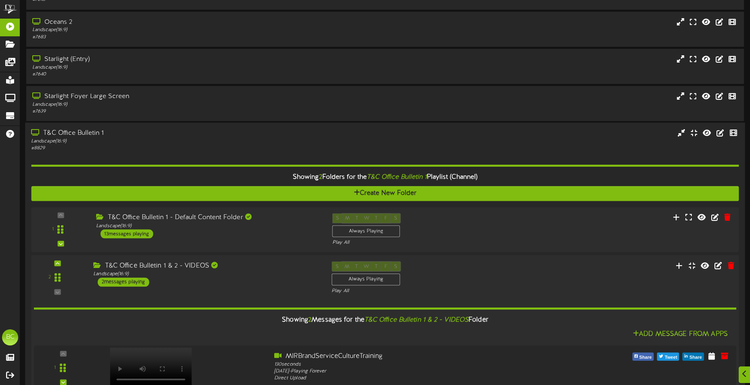
scroll to position [250, 0]
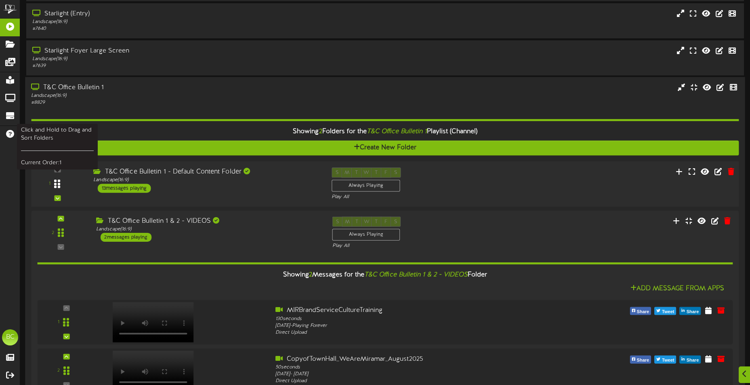
click at [56, 185] on icon at bounding box center [57, 184] width 6 height 10
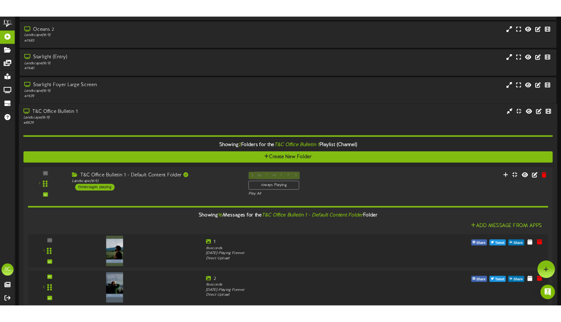
scroll to position [0, 0]
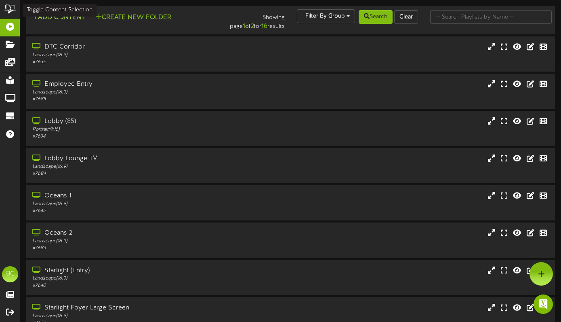
click at [56, 15] on button "Add Content" at bounding box center [58, 18] width 58 height 10
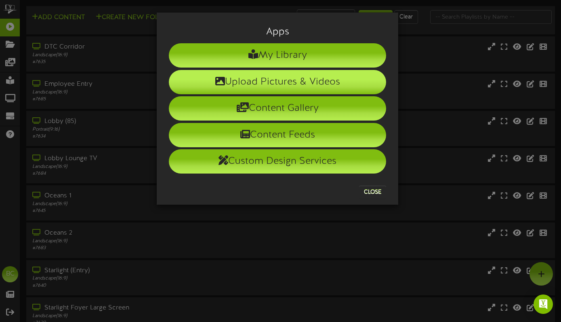
click at [247, 89] on li "Upload Pictures & Videos" at bounding box center [277, 82] width 217 height 24
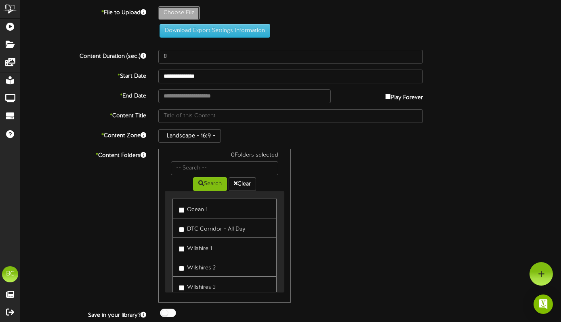
type input "**********"
type input "HousekeepingWeek081525to081925"
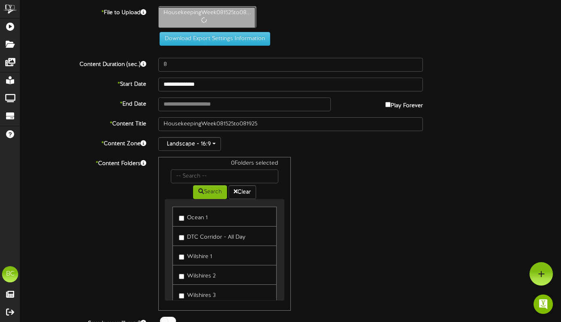
type input "30"
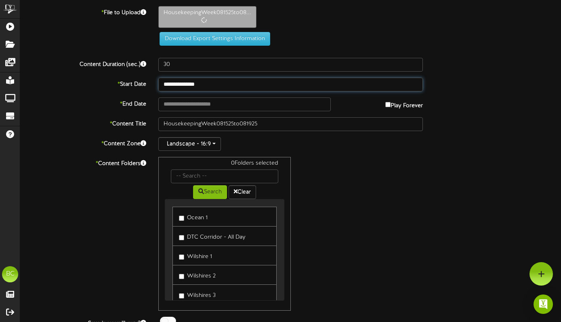
click at [251, 85] on input "**********" at bounding box center [290, 85] width 265 height 14
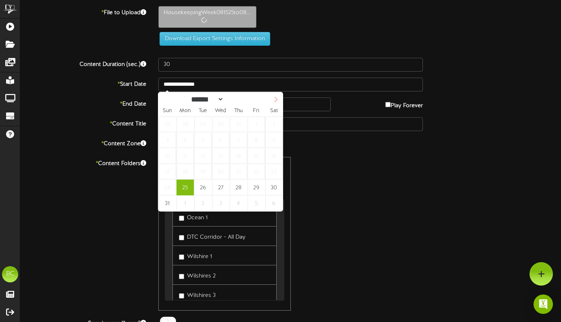
select select "*"
click at [276, 102] on icon at bounding box center [276, 100] width 6 height 6
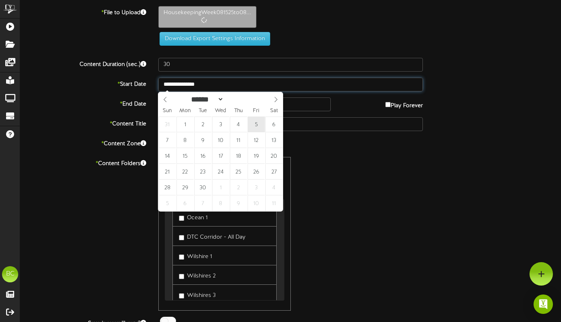
select select "*"
type input "**********"
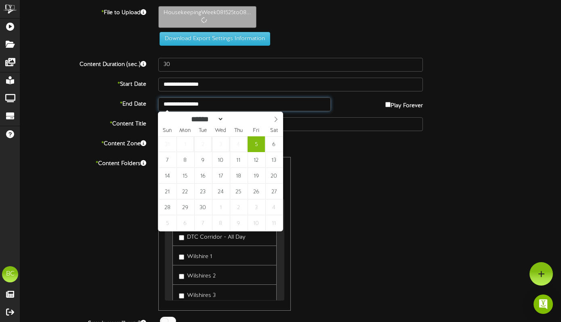
click at [231, 105] on input "**********" at bounding box center [244, 104] width 172 height 14
select select "*"
click at [314, 101] on input "text" at bounding box center [244, 104] width 172 height 14
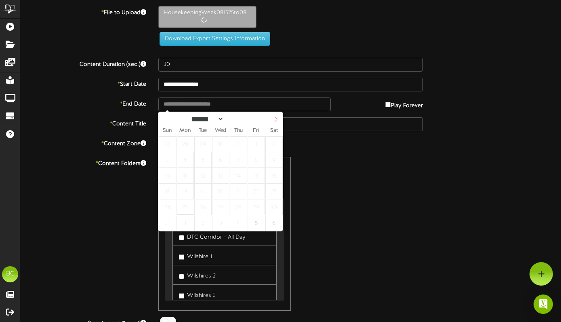
select select "*"
click at [278, 120] on icon at bounding box center [276, 119] width 6 height 6
type input "**********"
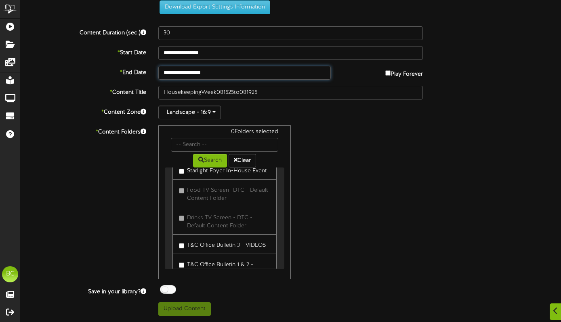
scroll to position [525, 0]
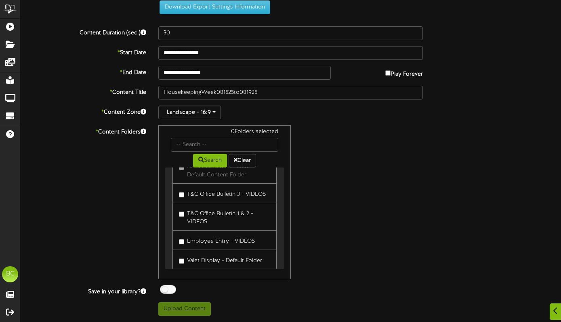
click at [236, 217] on label "T&C Office Bulletin 1 & 2 - VIDEOS" at bounding box center [224, 216] width 91 height 19
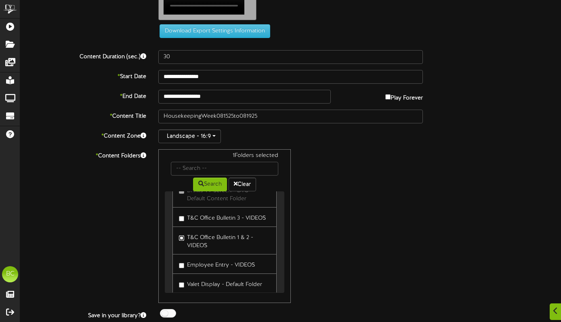
scroll to position [71, 0]
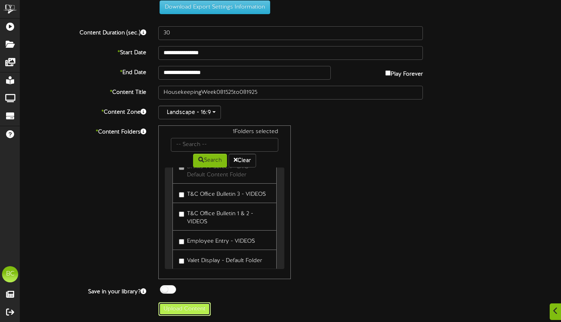
click at [203, 305] on button "Upload Content" at bounding box center [184, 309] width 53 height 14
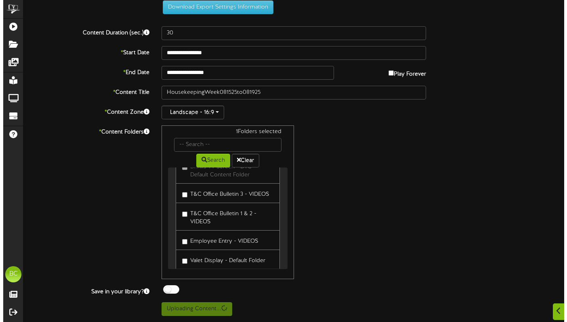
scroll to position [0, 0]
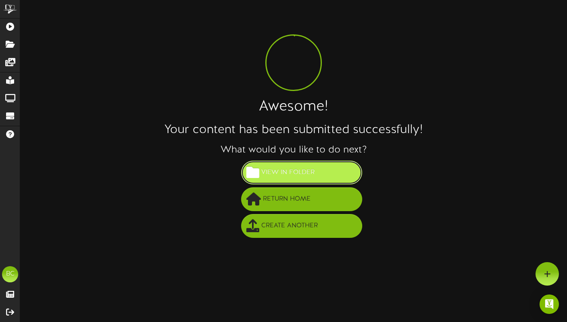
click at [296, 170] on span "View in Folder" at bounding box center [287, 172] width 57 height 13
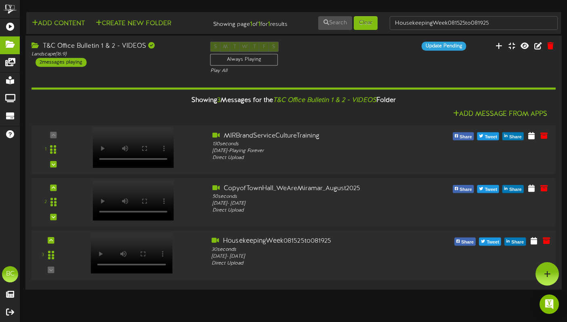
click at [187, 263] on div at bounding box center [139, 250] width 133 height 29
click at [125, 248] on video at bounding box center [131, 252] width 82 height 41
